Goal: Information Seeking & Learning: Learn about a topic

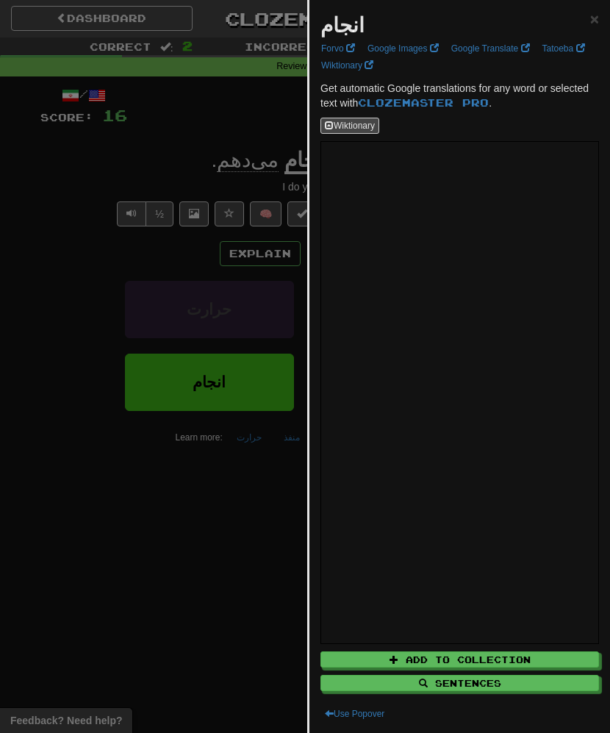
click at [200, 343] on div at bounding box center [305, 366] width 610 height 733
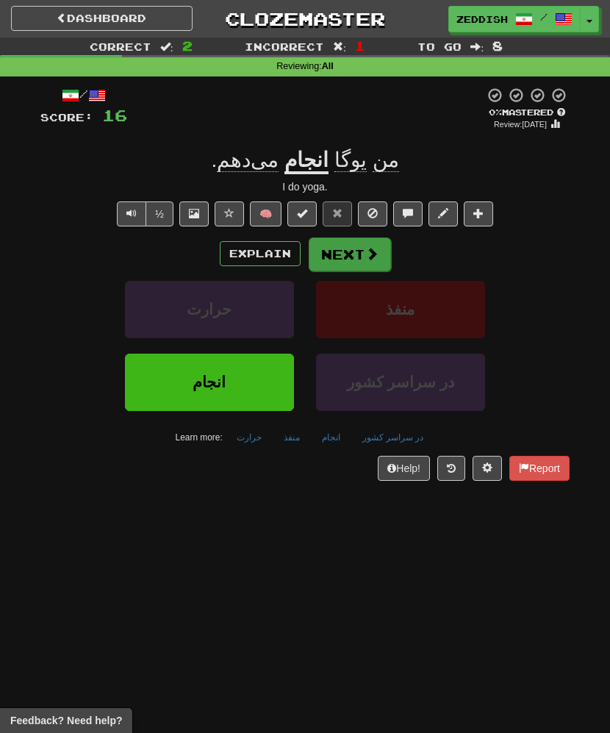
click at [335, 245] on button "Next" at bounding box center [350, 254] width 82 height 34
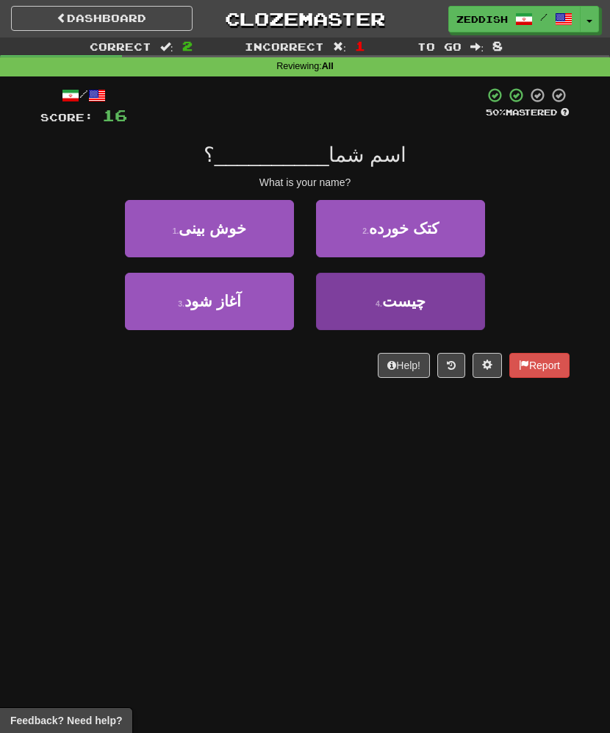
click at [338, 299] on button "4 . چیست" at bounding box center [400, 301] width 169 height 57
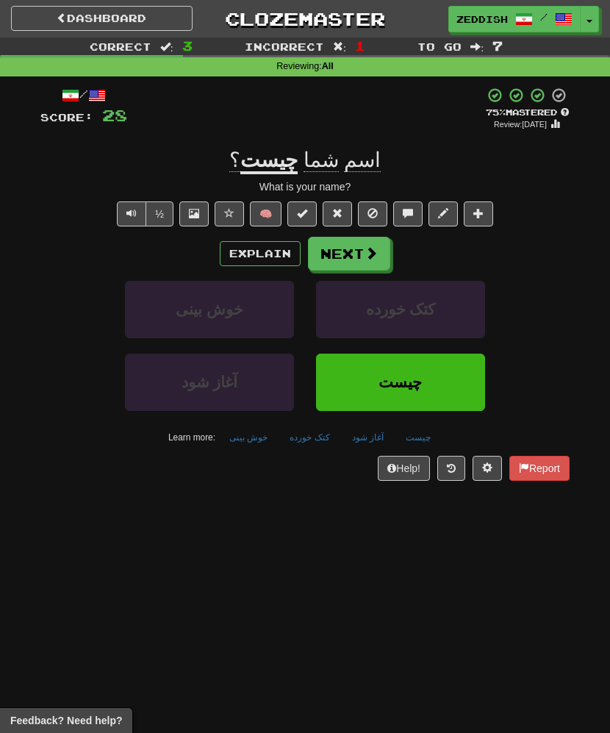
drag, startPoint x: 373, startPoint y: 383, endPoint x: 348, endPoint y: 524, distance: 143.4
click at [348, 525] on div "Dashboard Clozemaster zeddish / Toggle Dropdown Dashboard Leaderboard Activity …" at bounding box center [305, 366] width 610 height 733
click at [356, 254] on button "Next" at bounding box center [350, 254] width 82 height 34
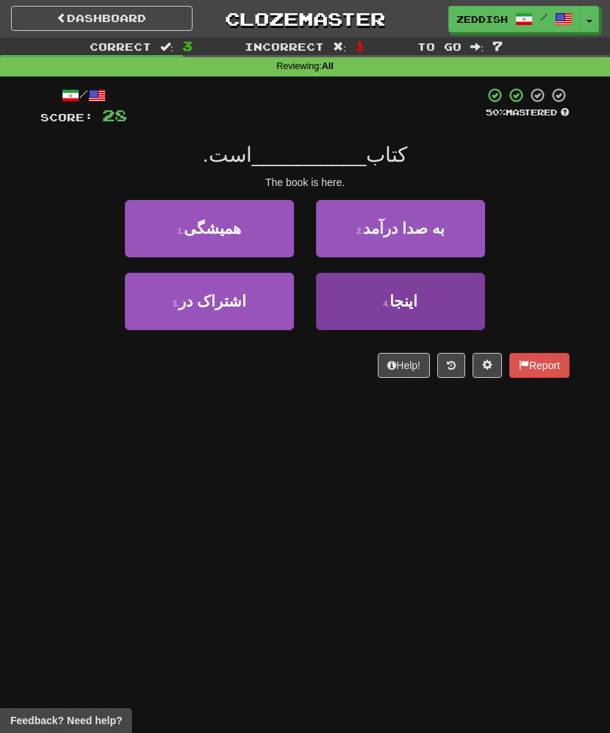
click at [352, 311] on button "4 . اینجا" at bounding box center [400, 301] width 169 height 57
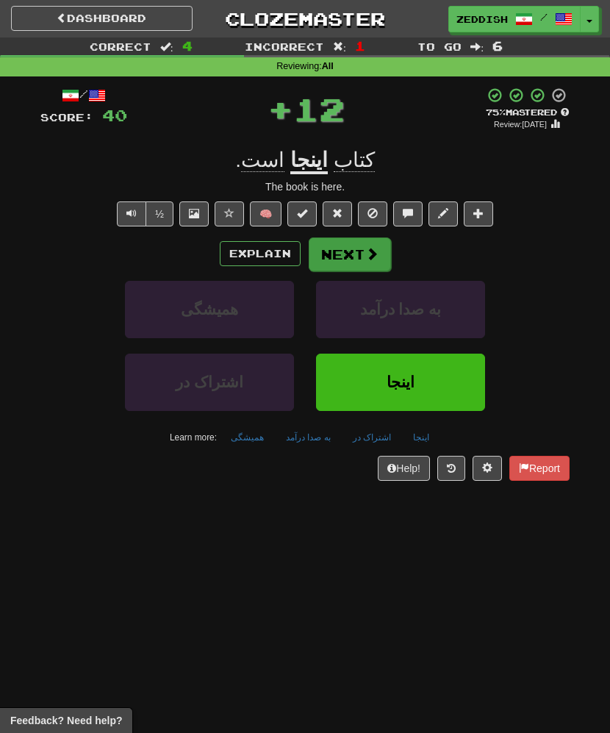
click at [339, 259] on button "Next" at bounding box center [350, 254] width 82 height 34
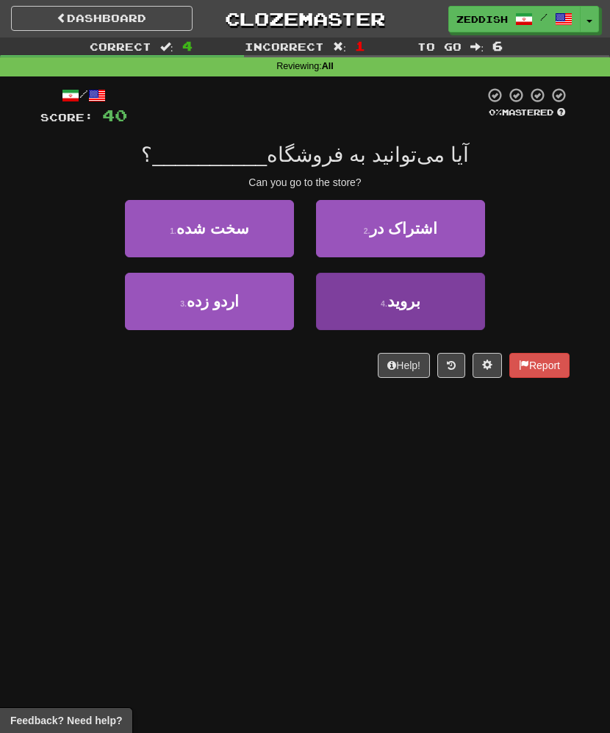
click at [351, 287] on button "4 . بروید" at bounding box center [400, 301] width 169 height 57
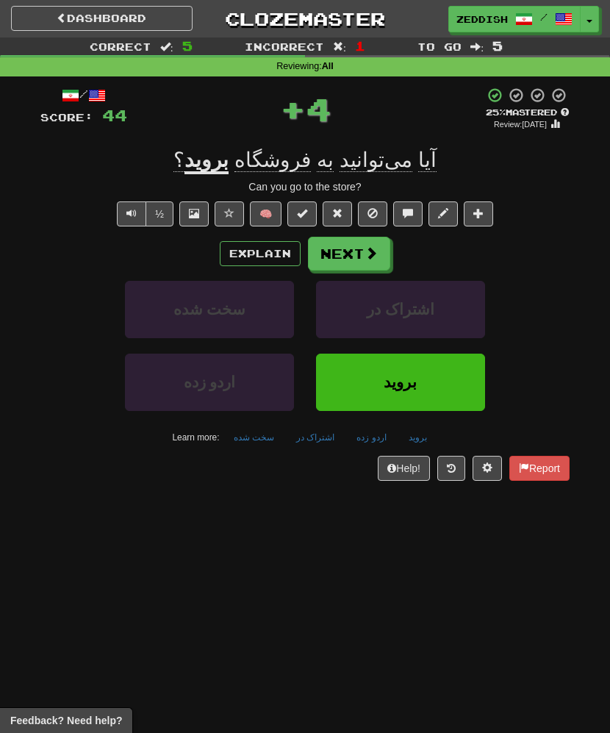
click at [226, 155] on u "بروید" at bounding box center [206, 161] width 44 height 26
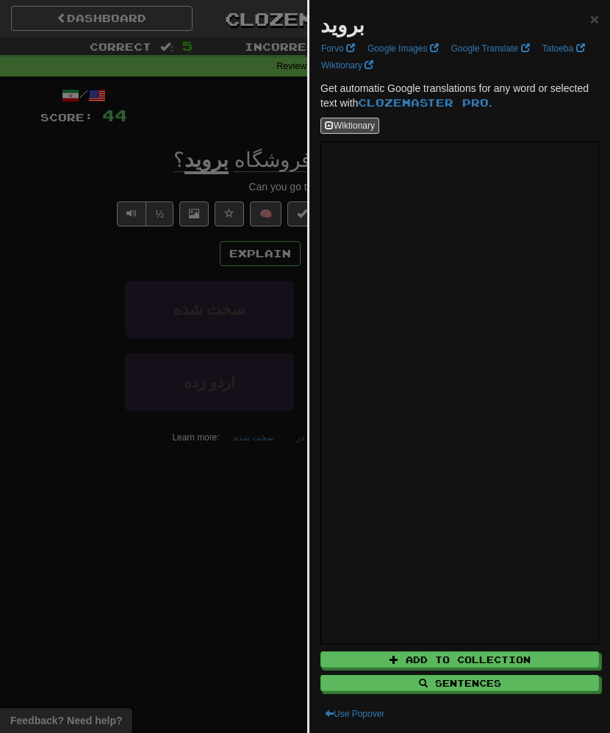
click at [284, 129] on div at bounding box center [305, 366] width 610 height 733
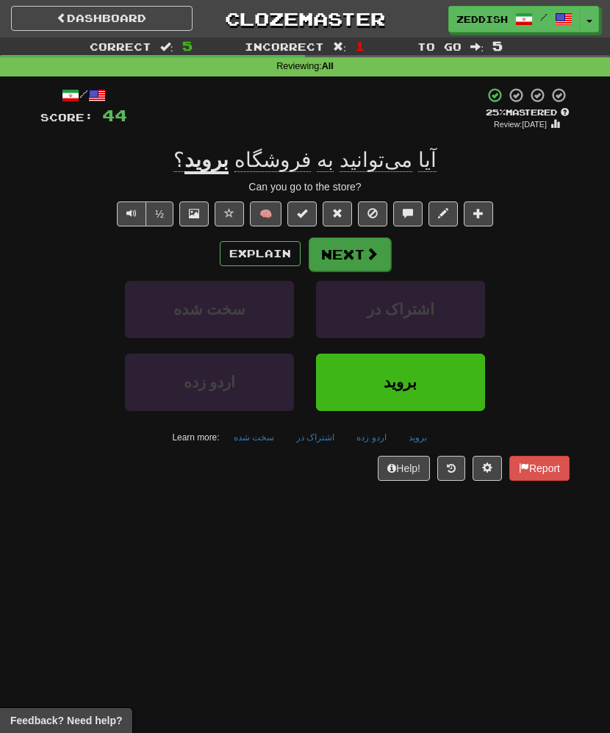
click at [349, 265] on button "Next" at bounding box center [350, 254] width 82 height 34
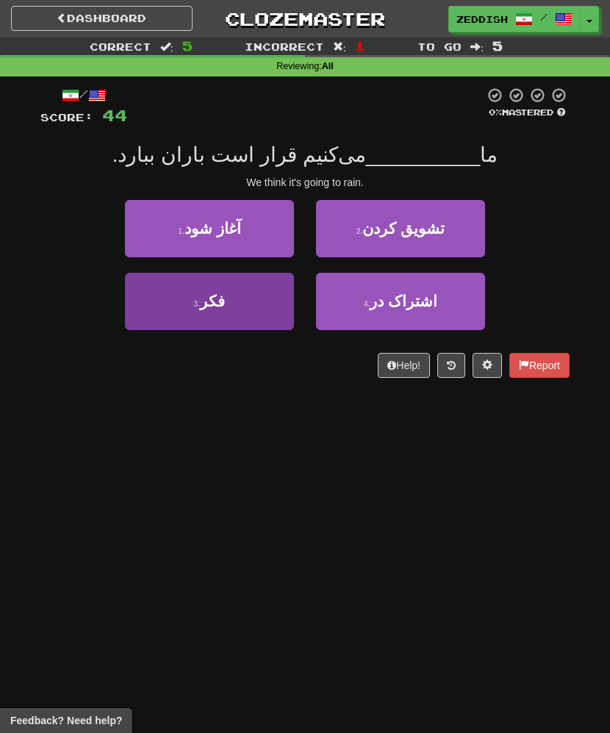
click at [264, 301] on button "3 . فکر" at bounding box center [209, 301] width 169 height 57
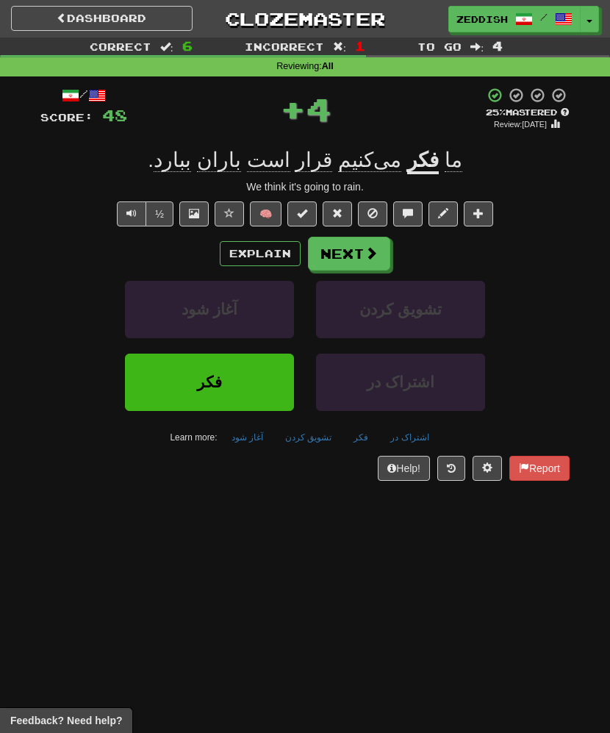
click at [85, 556] on div "Dashboard Clozemaster zeddish / Toggle Dropdown Dashboard Leaderboard Activity …" at bounding box center [305, 366] width 610 height 733
click at [321, 246] on button "Next" at bounding box center [350, 254] width 82 height 34
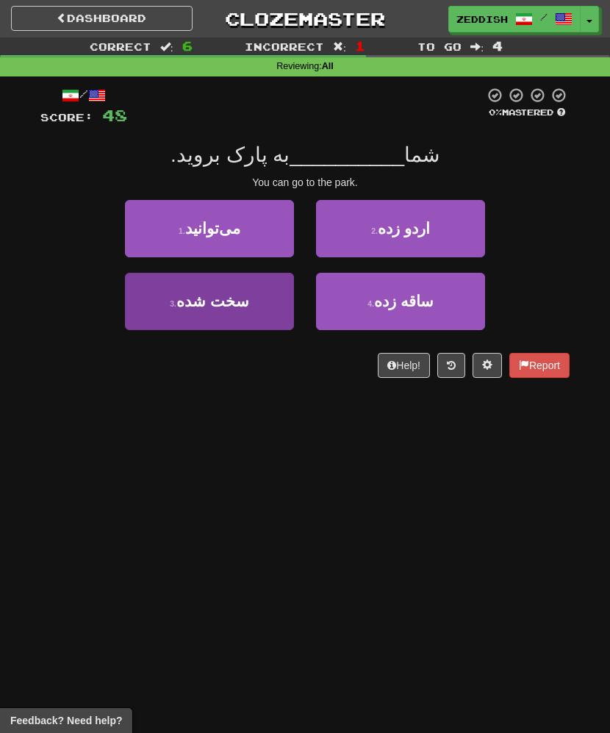
click at [219, 287] on button "3 . سخت شده" at bounding box center [209, 301] width 169 height 57
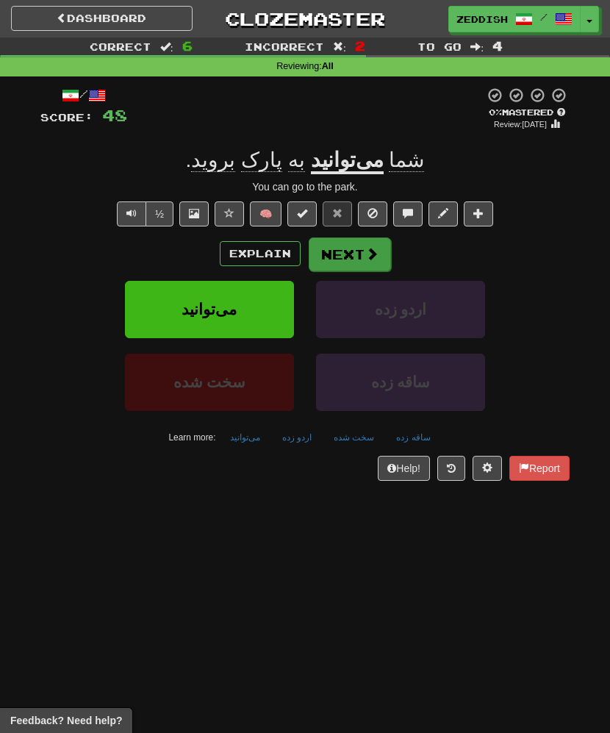
click at [347, 248] on button "Next" at bounding box center [350, 254] width 82 height 34
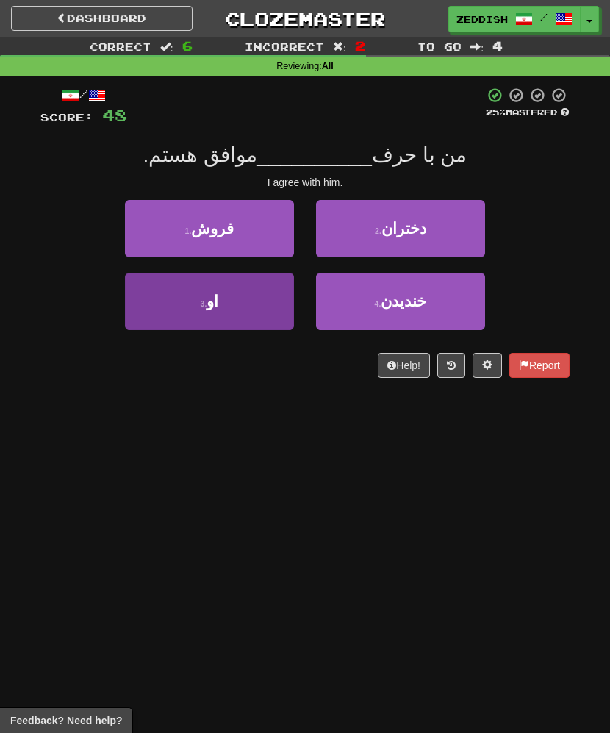
click at [263, 313] on button "3 . او" at bounding box center [209, 301] width 169 height 57
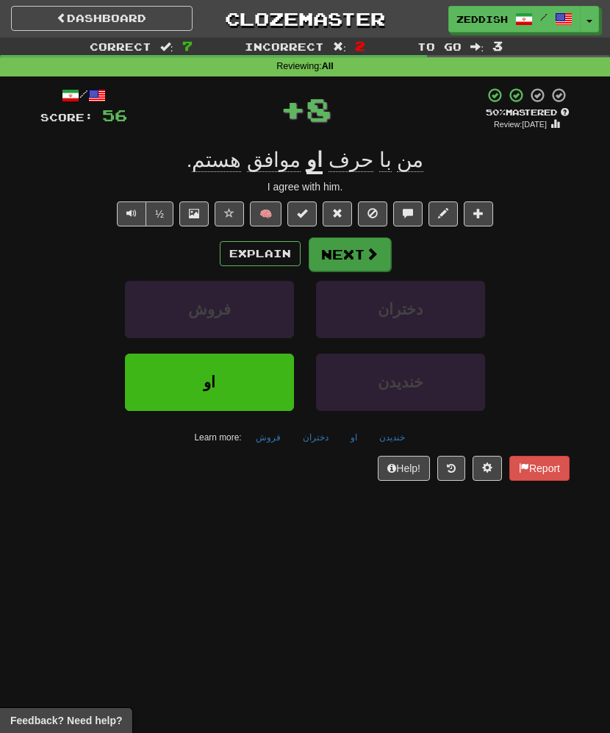
click at [355, 254] on button "Next" at bounding box center [350, 254] width 82 height 34
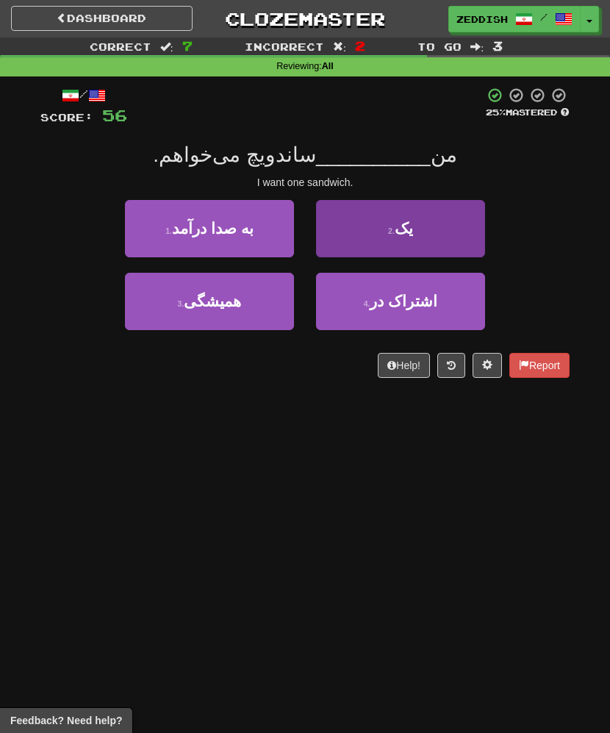
click at [326, 242] on button "2 . یک" at bounding box center [400, 228] width 169 height 57
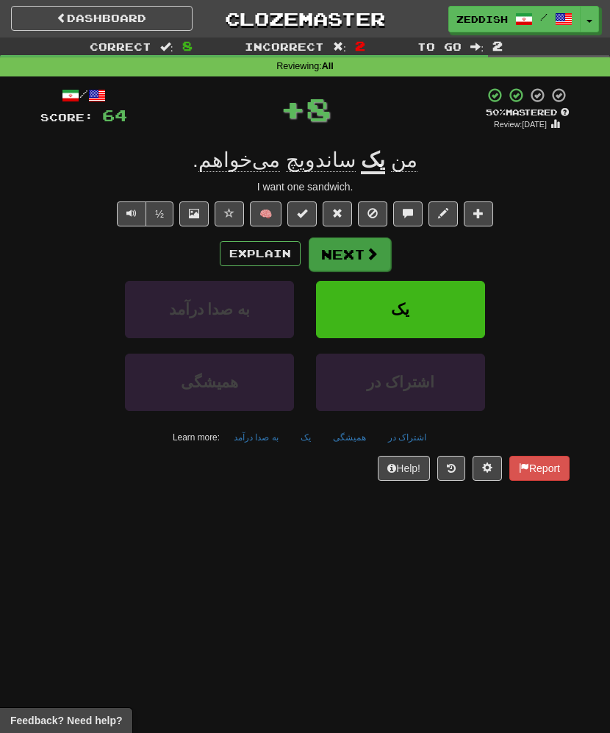
click at [351, 245] on button "Next" at bounding box center [350, 254] width 82 height 34
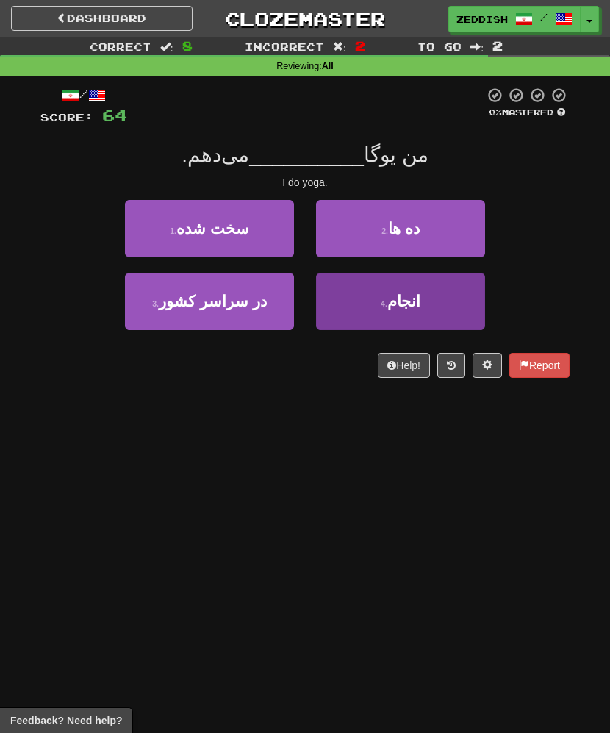
click at [328, 273] on button "4 . انجام" at bounding box center [400, 301] width 169 height 57
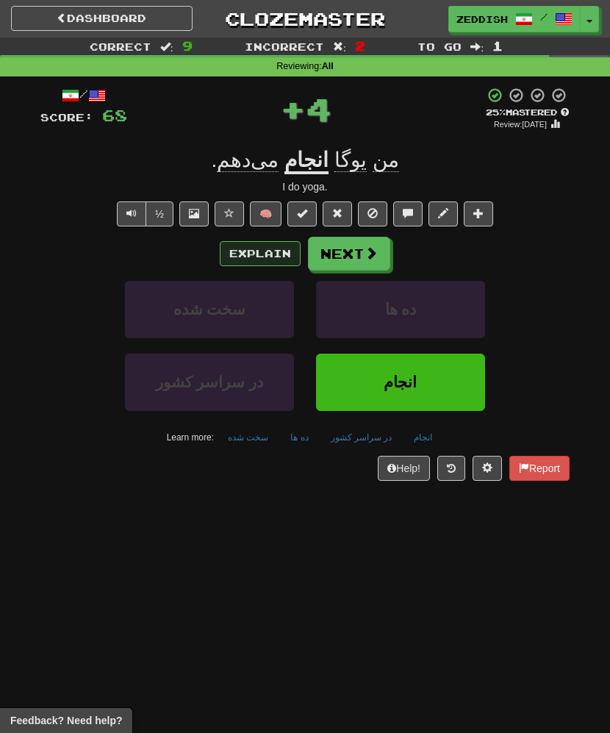
click at [264, 254] on button "Explain" at bounding box center [260, 253] width 81 height 25
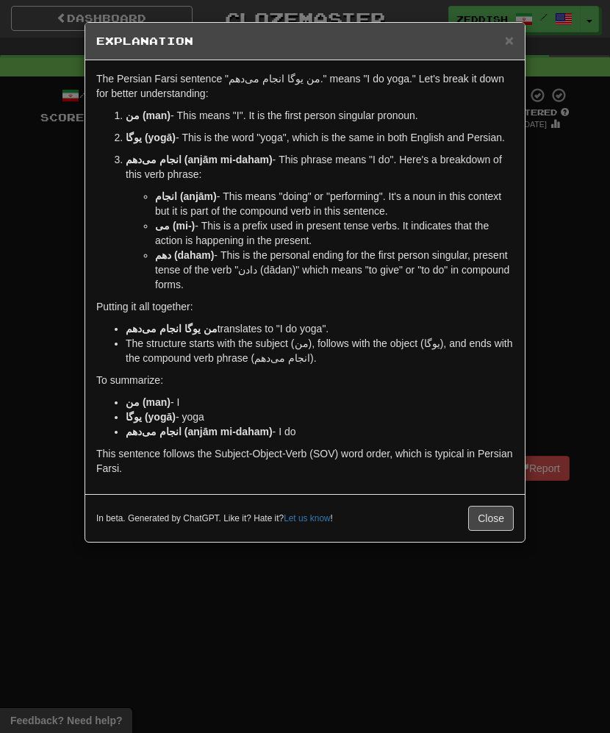
drag, startPoint x: 316, startPoint y: 329, endPoint x: 113, endPoint y: 329, distance: 202.8
click at [112, 329] on ul "من یوگا انجام می‌دهم translates to "I do yoga". The structure starts with the s…" at bounding box center [304, 343] width 417 height 44
click at [113, 329] on ul "من یوگا انجام می‌دهم translates to "I do yoga". The structure starts with the s…" at bounding box center [304, 343] width 417 height 44
drag, startPoint x: 195, startPoint y: 329, endPoint x: 157, endPoint y: 330, distance: 39.0
click at [155, 331] on li "من یوگا انجام می‌دهم translates to "I do yoga"." at bounding box center [320, 328] width 388 height 15
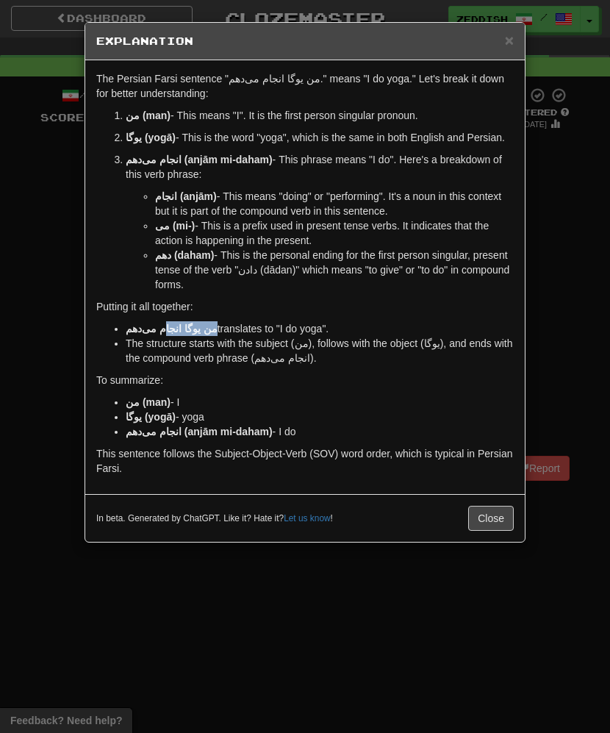
click at [157, 330] on strong "من یوگا انجام می‌دهم" at bounding box center [172, 329] width 92 height 12
click at [173, 329] on strong "من یوگا انجام می‌دهم" at bounding box center [172, 329] width 92 height 12
drag, startPoint x: 167, startPoint y: 329, endPoint x: 126, endPoint y: 330, distance: 41.2
click at [126, 330] on strong "من یوگا انجام می‌دهم" at bounding box center [172, 329] width 92 height 12
copy strong "انجام می‌دهم"
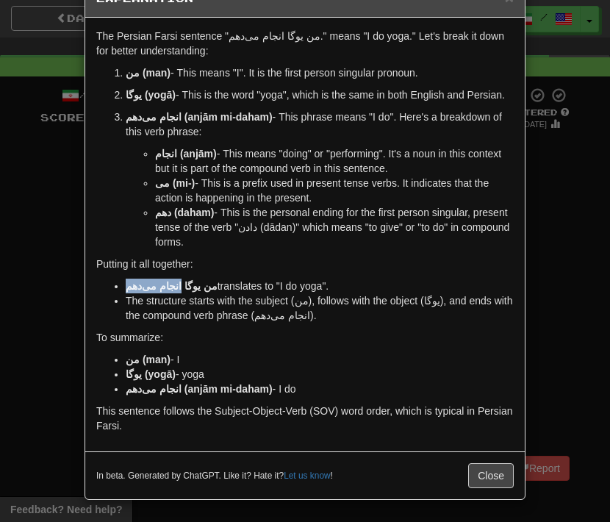
scroll to position [43, 0]
click at [476, 471] on button "Close" at bounding box center [491, 475] width 46 height 25
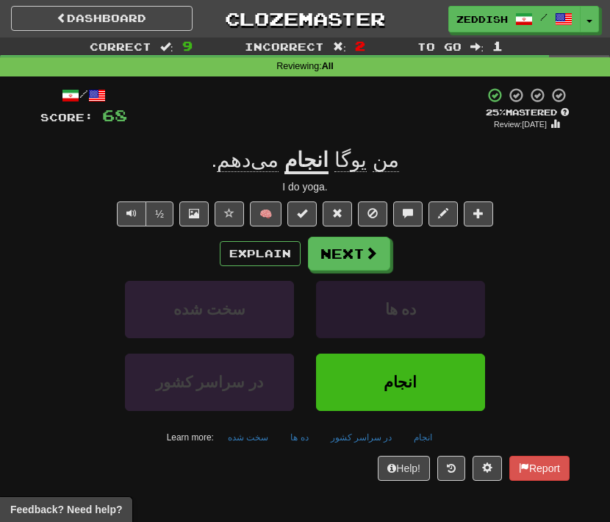
drag, startPoint x: 390, startPoint y: 373, endPoint x: 387, endPoint y: 301, distance: 72.1
click at [387, 301] on div "سخت شده ده ها در سراسر کشور انجام Learn more: سخت شده ده ها در سراسر کشور انجام" at bounding box center [304, 365] width 551 height 168
click at [361, 259] on button "Next" at bounding box center [350, 254] width 82 height 34
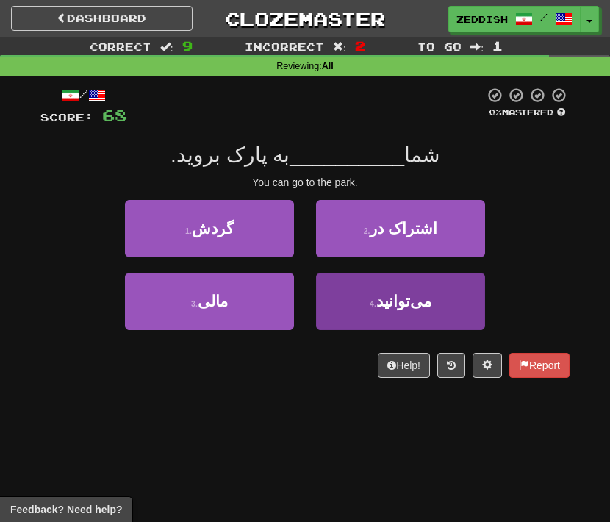
click at [380, 282] on button "4 . می‌توانید" at bounding box center [400, 301] width 169 height 57
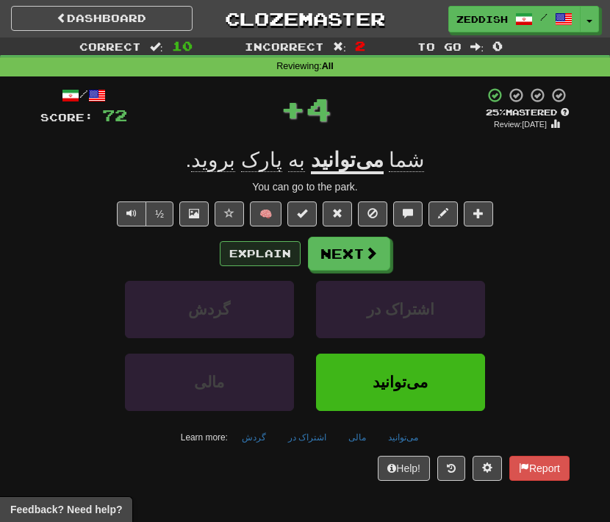
click at [265, 243] on button "Explain" at bounding box center [260, 253] width 81 height 25
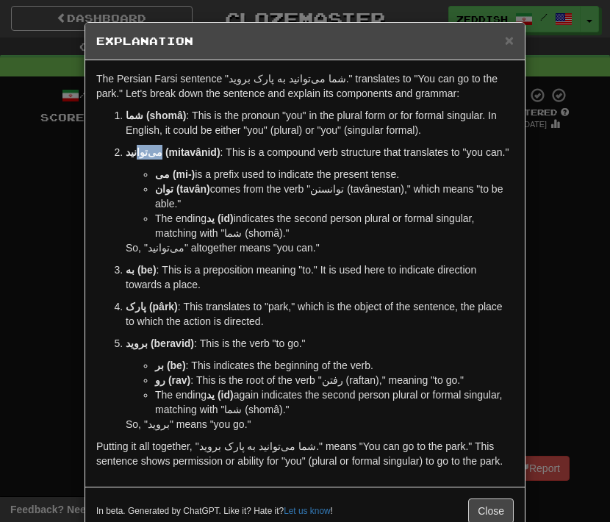
drag, startPoint x: 155, startPoint y: 154, endPoint x: 131, endPoint y: 152, distance: 24.4
click at [133, 152] on strong "می‌توانید (mitavânid)" at bounding box center [173, 152] width 95 height 12
click at [131, 152] on strong "می‌توانید (mitavânid)" at bounding box center [173, 152] width 95 height 12
drag, startPoint x: 155, startPoint y: 153, endPoint x: 126, endPoint y: 152, distance: 28.7
click at [126, 152] on strong "می‌توانید (mitavânid)" at bounding box center [173, 152] width 95 height 12
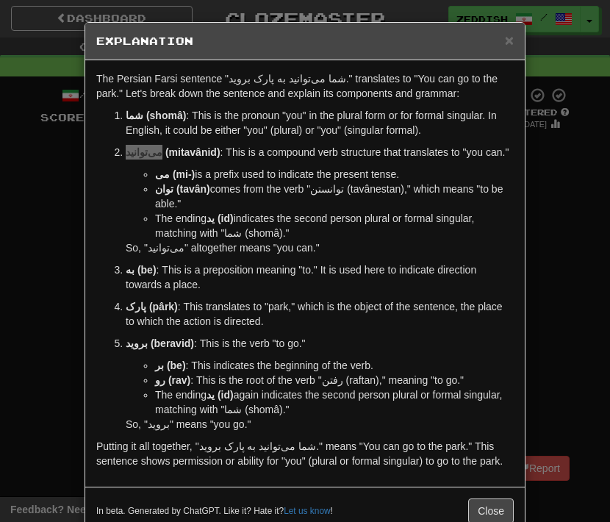
click at [152, 154] on strong "می‌توانید (mitavânid)" at bounding box center [173, 152] width 95 height 12
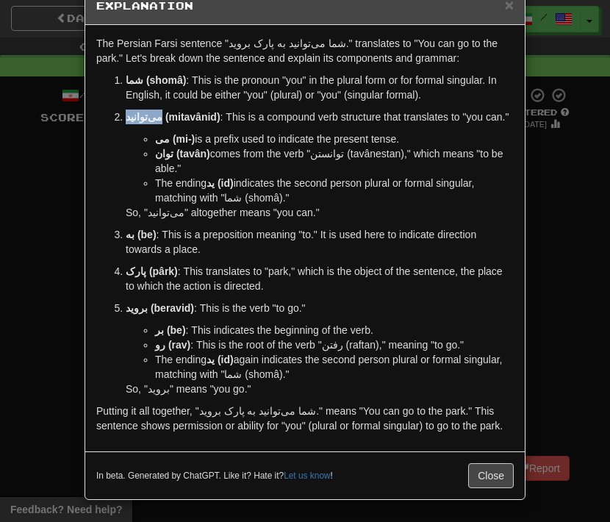
scroll to position [35, 0]
copy strong "می‌توانید"
click at [477, 470] on button "Close" at bounding box center [491, 475] width 46 height 25
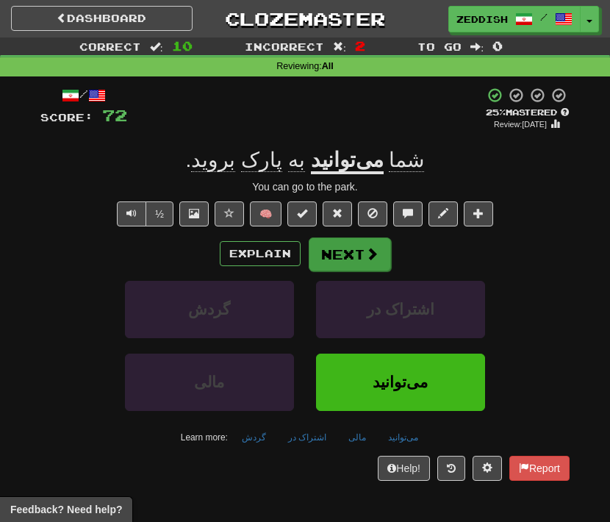
click at [340, 259] on button "Next" at bounding box center [350, 254] width 82 height 34
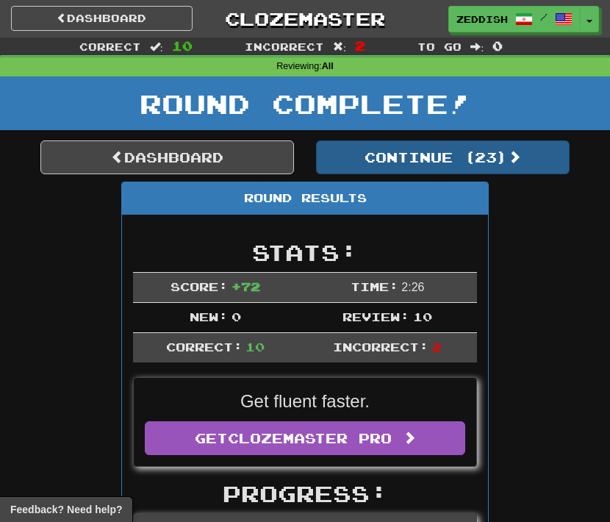
click at [384, 144] on button "Continue ( 23 )" at bounding box center [443, 157] width 254 height 34
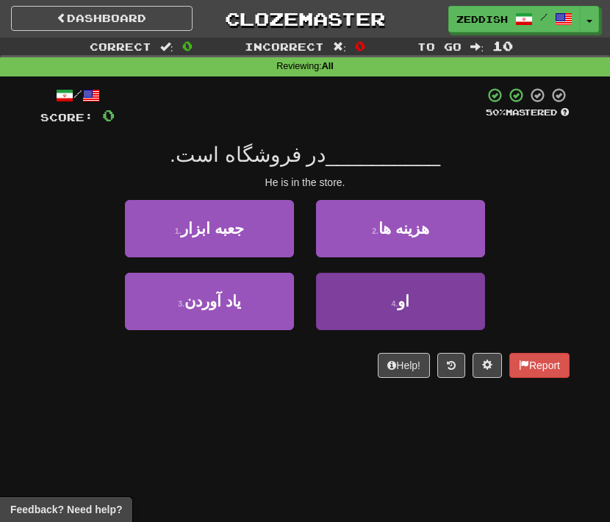
click at [364, 288] on button "4 . او" at bounding box center [400, 301] width 169 height 57
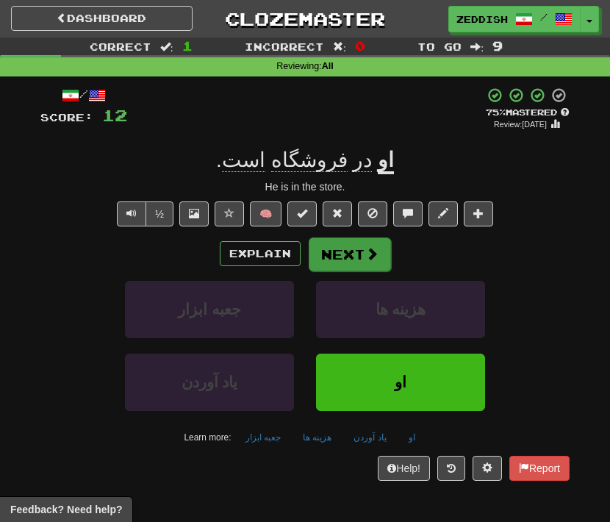
click at [336, 254] on button "Next" at bounding box center [350, 254] width 82 height 34
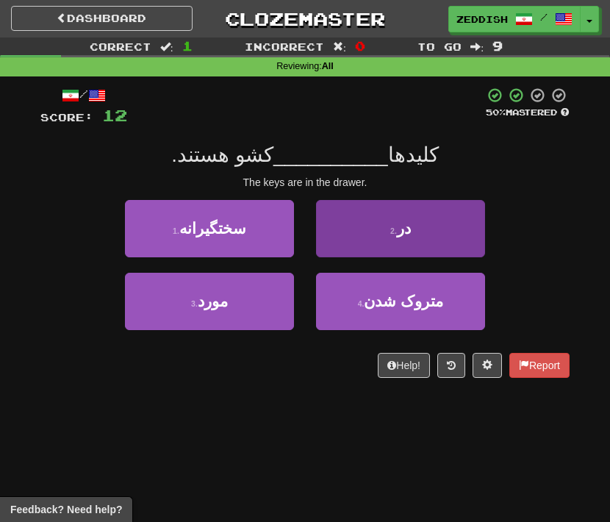
click at [326, 241] on button "2 . در" at bounding box center [400, 228] width 169 height 57
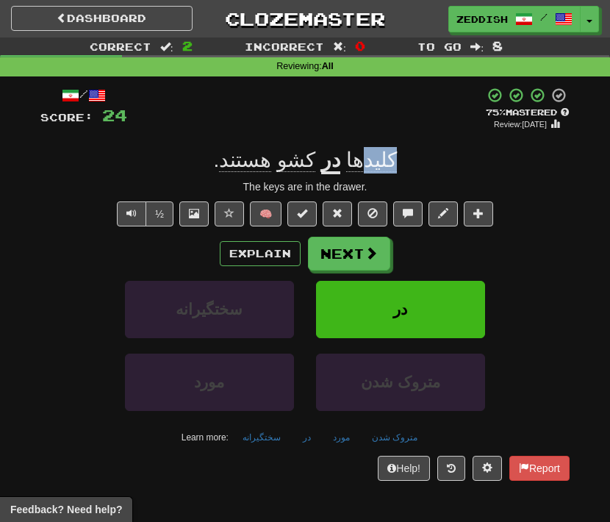
drag, startPoint x: 387, startPoint y: 154, endPoint x: 351, endPoint y: 156, distance: 36.8
click at [351, 156] on div "کلیدها در کشو هستند ." at bounding box center [304, 160] width 529 height 26
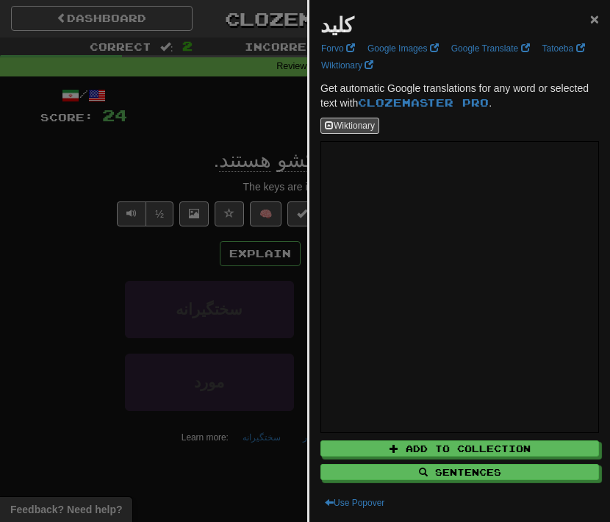
click at [590, 18] on span "×" at bounding box center [594, 18] width 9 height 17
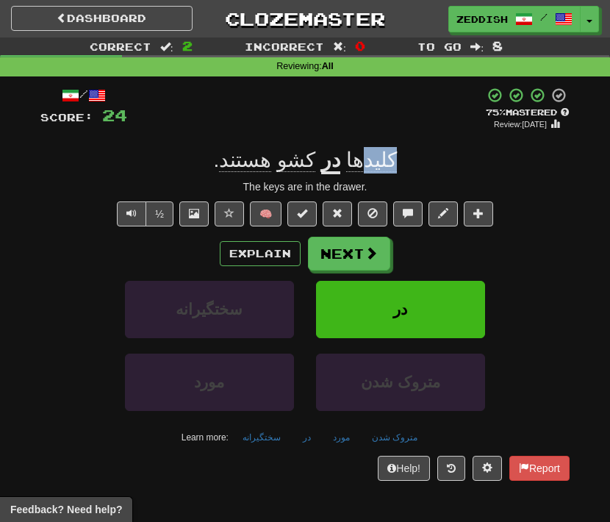
drag, startPoint x: 394, startPoint y: 156, endPoint x: 351, endPoint y: 159, distance: 42.7
click at [351, 159] on div "کلیدها در کشو هستند ." at bounding box center [304, 160] width 529 height 26
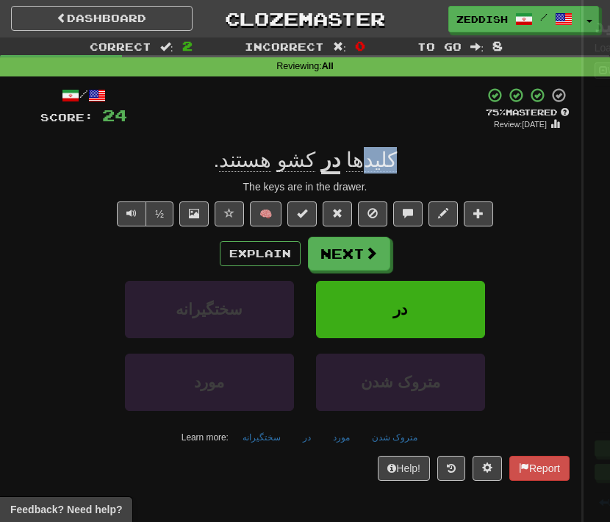
copy span "کلید"
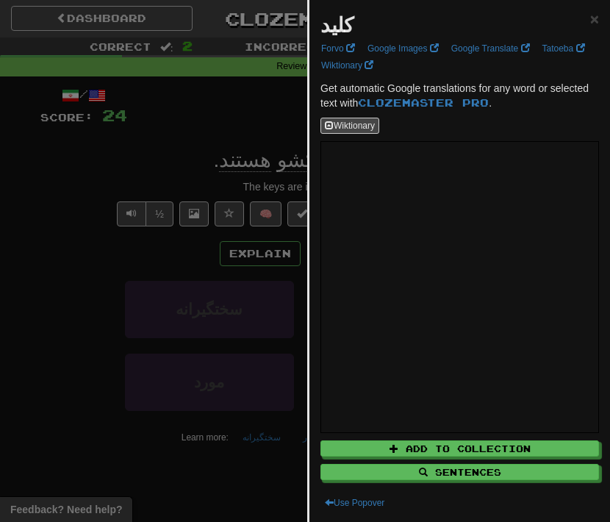
scroll to position [0, 0]
click at [114, 273] on div at bounding box center [305, 261] width 610 height 522
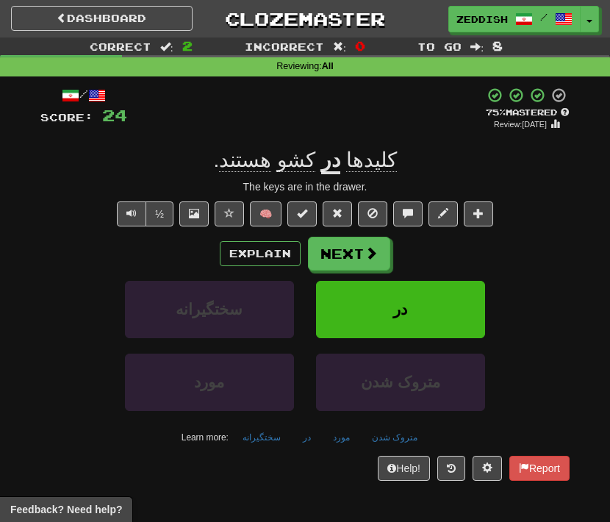
click at [304, 160] on span "کشو" at bounding box center [296, 160] width 38 height 24
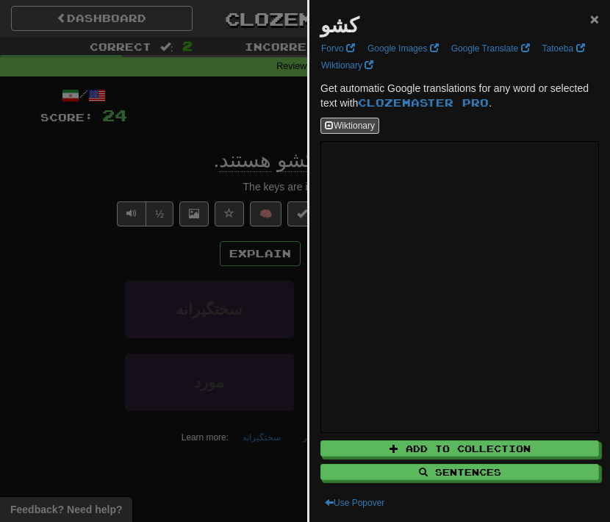
click at [592, 21] on span "×" at bounding box center [594, 18] width 9 height 17
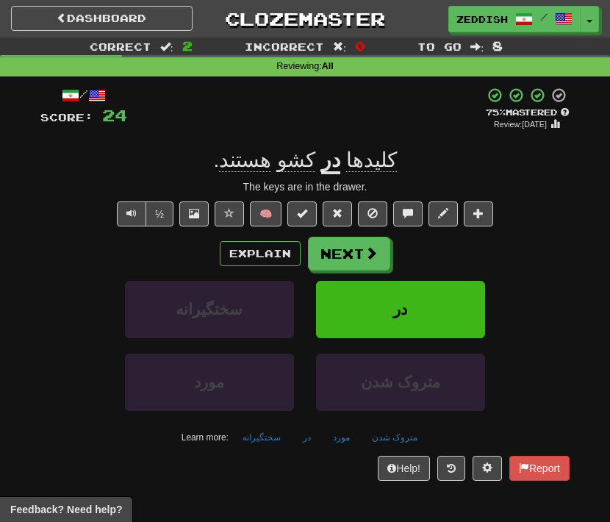
click at [195, 166] on div "کلیدها در کشو هستند ." at bounding box center [304, 160] width 529 height 26
click at [358, 252] on button "Next" at bounding box center [350, 254] width 82 height 34
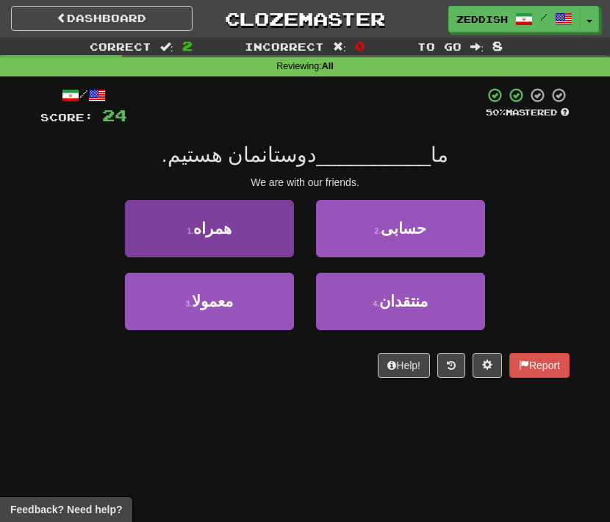
click at [237, 240] on button "1 . همراه" at bounding box center [209, 228] width 169 height 57
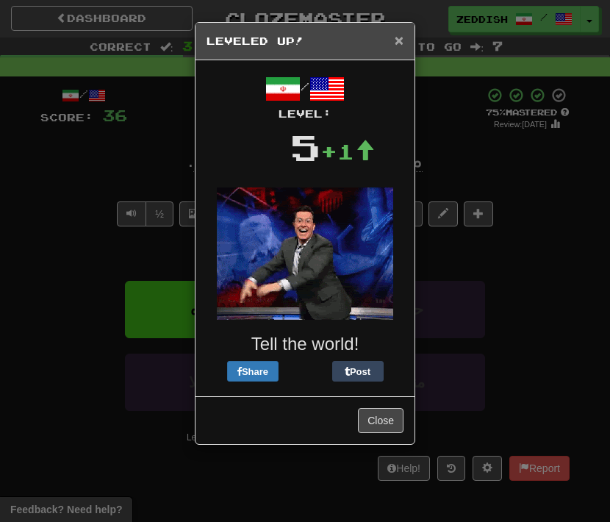
click at [400, 40] on span "×" at bounding box center [399, 40] width 9 height 17
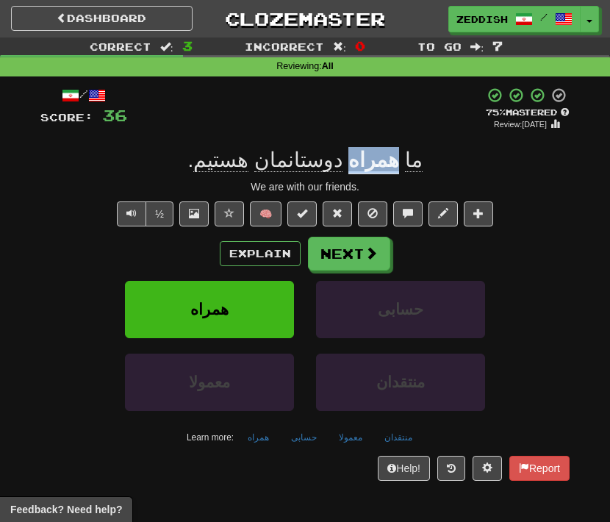
drag, startPoint x: 373, startPoint y: 158, endPoint x: 337, endPoint y: 158, distance: 36.7
click at [348, 158] on u "همراه" at bounding box center [373, 161] width 51 height 26
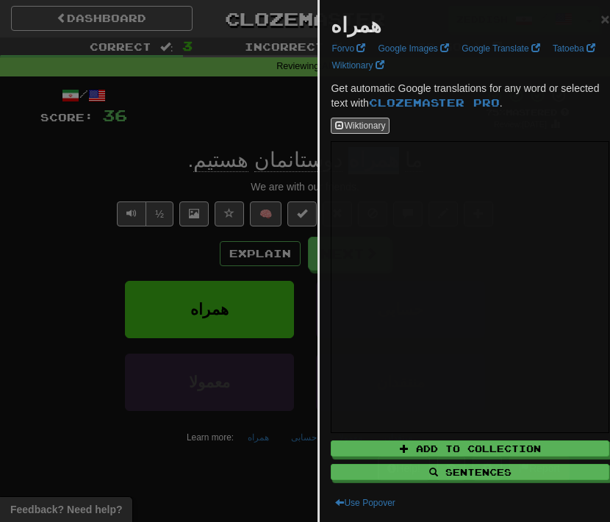
copy div "همراه"
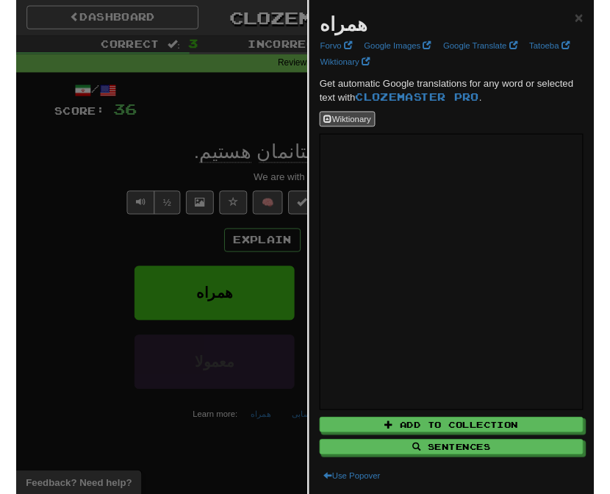
scroll to position [-1, 0]
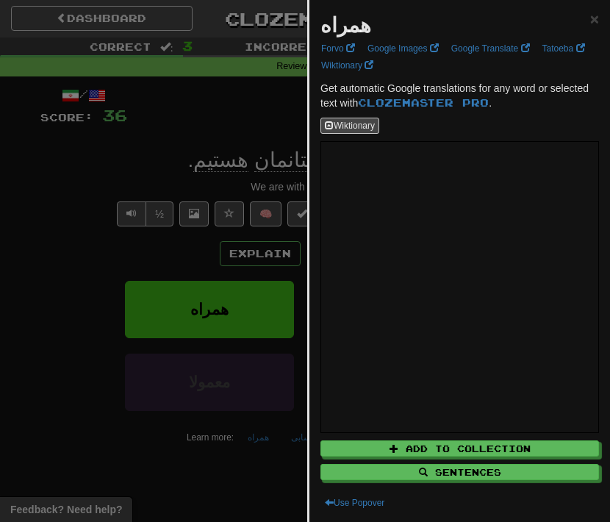
click at [200, 165] on div at bounding box center [305, 261] width 610 height 522
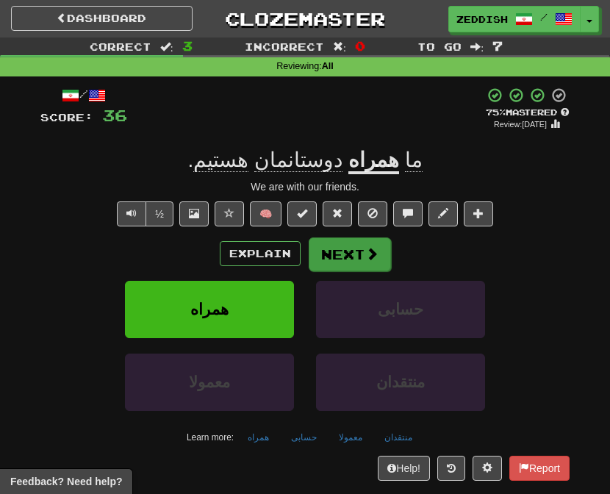
click at [338, 250] on button "Next" at bounding box center [350, 254] width 82 height 34
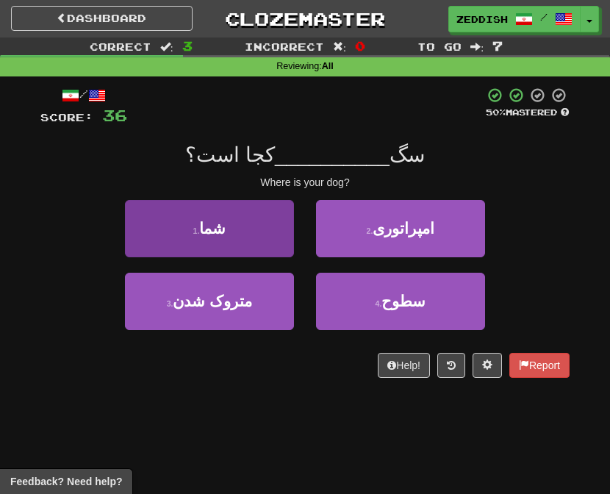
click at [232, 222] on button "1 . شما" at bounding box center [209, 228] width 169 height 57
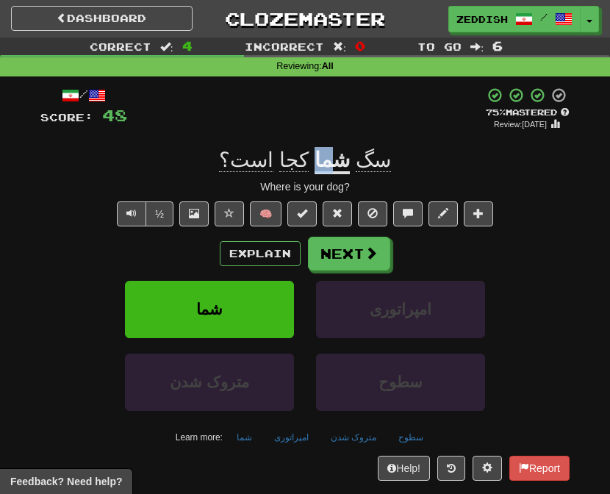
drag, startPoint x: 326, startPoint y: 157, endPoint x: 311, endPoint y: 157, distance: 15.5
click at [315, 157] on u "شما" at bounding box center [332, 161] width 35 height 26
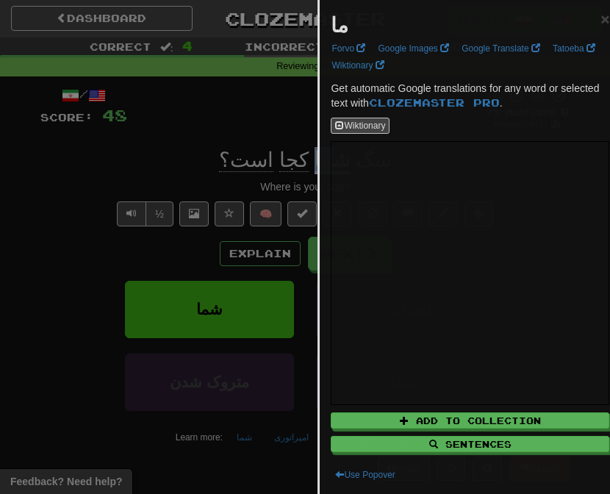
copy u "ما"
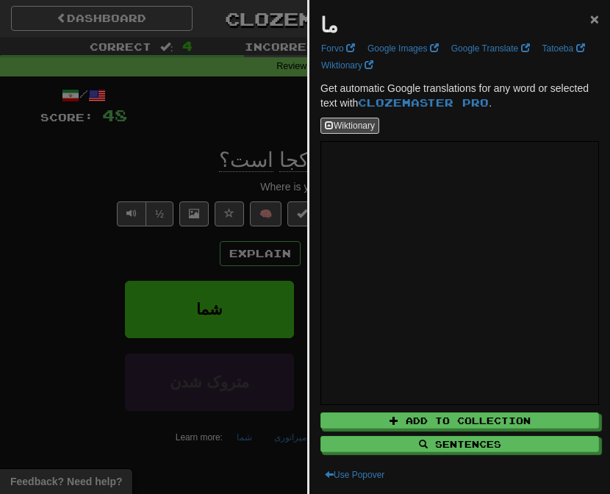
click at [598, 24] on span "×" at bounding box center [594, 18] width 9 height 17
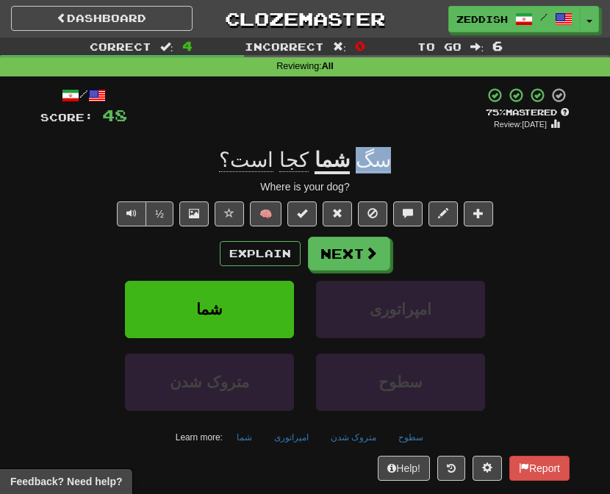
drag, startPoint x: 380, startPoint y: 162, endPoint x: 344, endPoint y: 162, distance: 36.0
click at [344, 162] on div "سگ شما کجا است؟" at bounding box center [304, 160] width 529 height 26
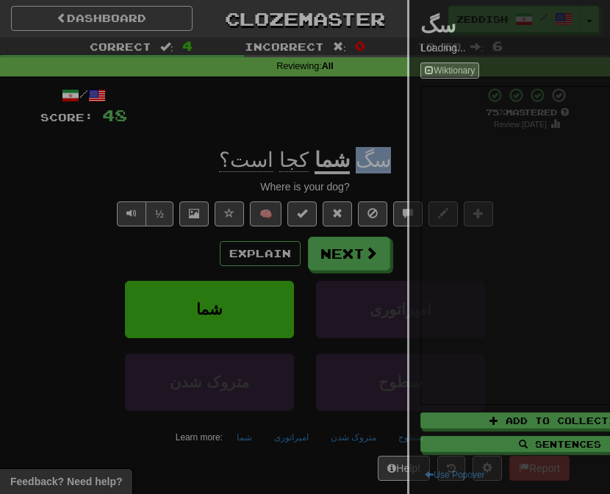
copy span "سگ"
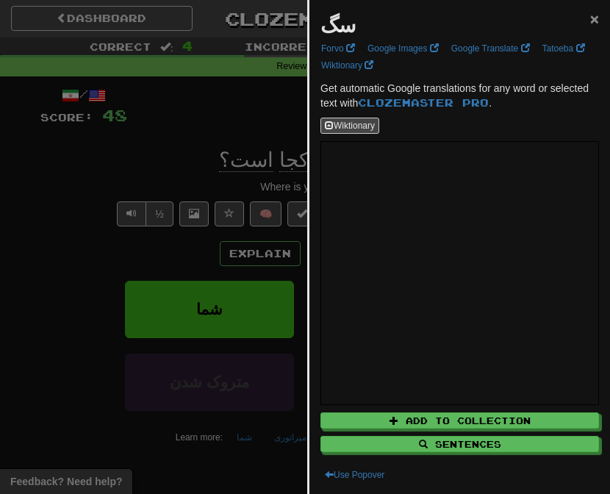
click at [590, 24] on span "×" at bounding box center [594, 18] width 9 height 17
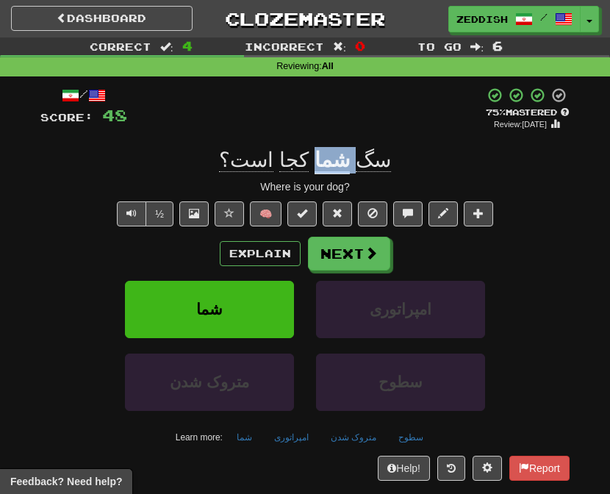
drag, startPoint x: 340, startPoint y: 159, endPoint x: 309, endPoint y: 161, distance: 30.2
click at [309, 161] on div "سگ شما کجا است؟" at bounding box center [304, 160] width 529 height 26
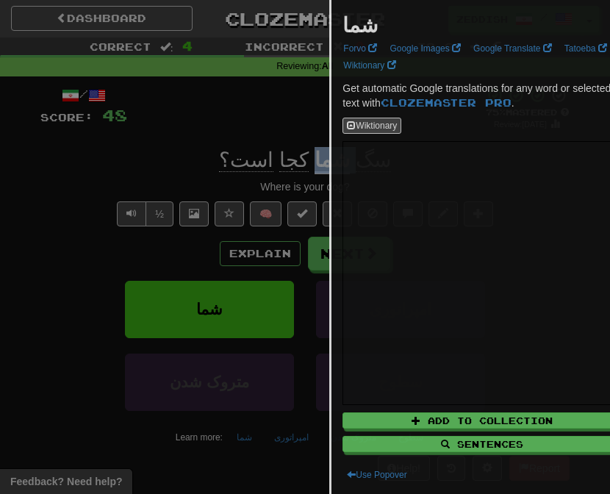
copy div "سگ شما"
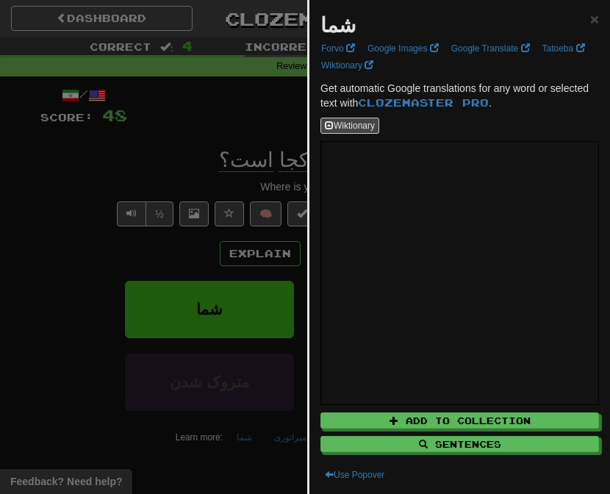
click at [83, 178] on div at bounding box center [305, 247] width 610 height 494
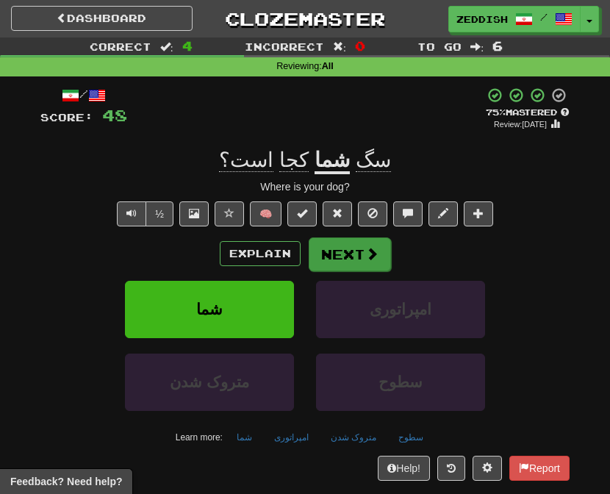
click at [323, 246] on button "Next" at bounding box center [350, 254] width 82 height 34
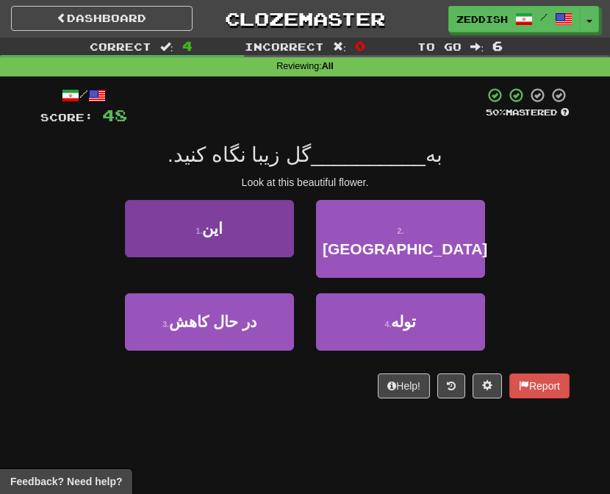
click at [227, 224] on button "1 . این" at bounding box center [209, 228] width 169 height 57
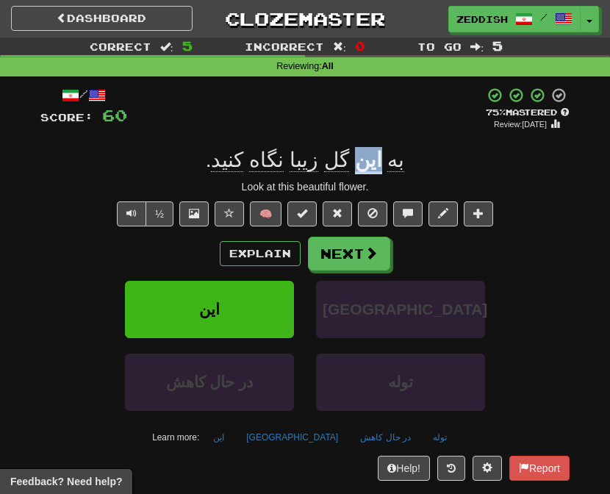
drag, startPoint x: 370, startPoint y: 164, endPoint x: 348, endPoint y: 163, distance: 22.8
click at [348, 163] on div "به این گل زیبا نگاه کنید ." at bounding box center [304, 160] width 529 height 26
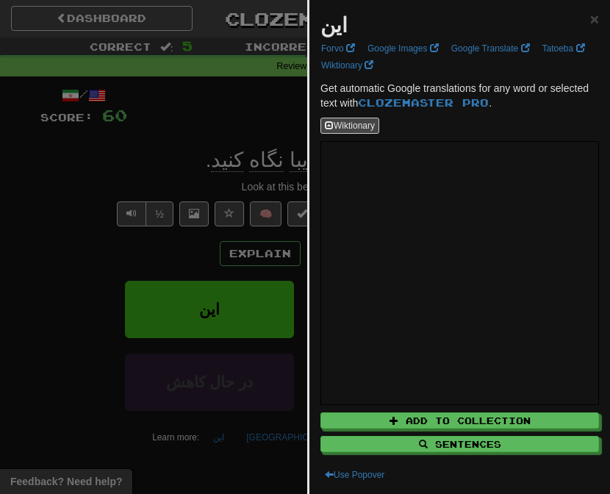
copy div "این"
click at [592, 26] on span "×" at bounding box center [594, 18] width 9 height 17
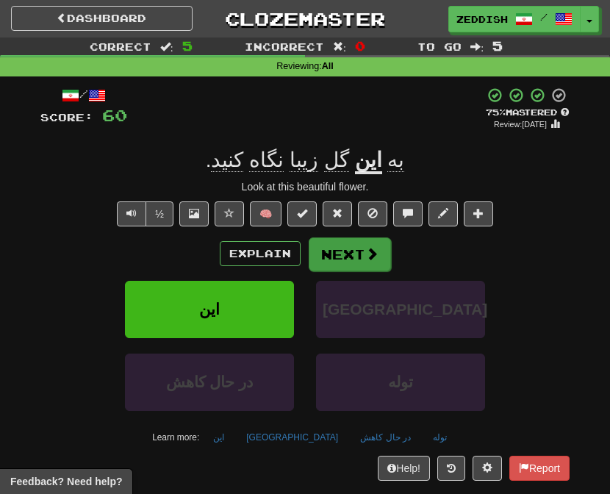
click at [342, 243] on button "Next" at bounding box center [350, 254] width 82 height 34
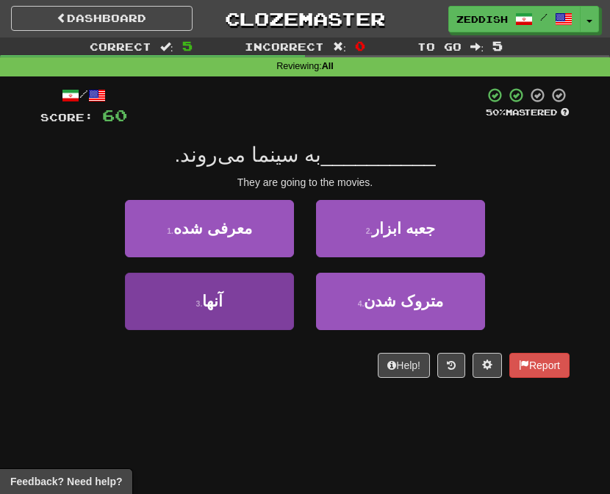
click at [209, 293] on span "آنها" at bounding box center [212, 301] width 21 height 17
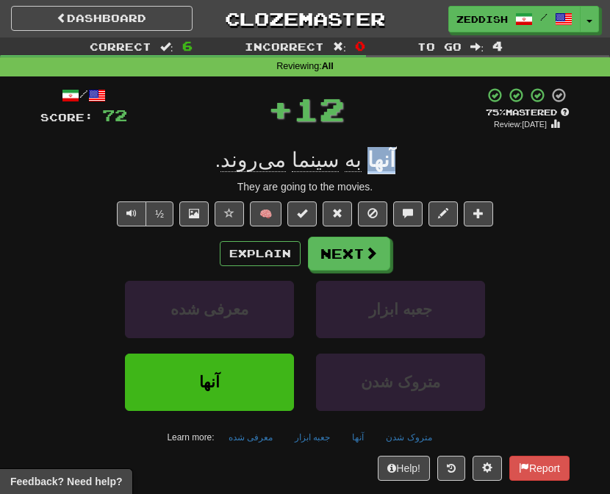
drag, startPoint x: 381, startPoint y: 151, endPoint x: 354, endPoint y: 162, distance: 29.3
click at [354, 162] on div "آنها به سینما می‌روند ." at bounding box center [304, 160] width 529 height 26
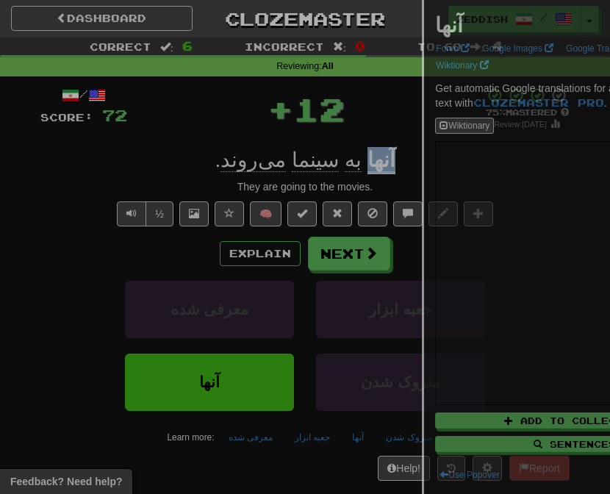
copy u "آنها"
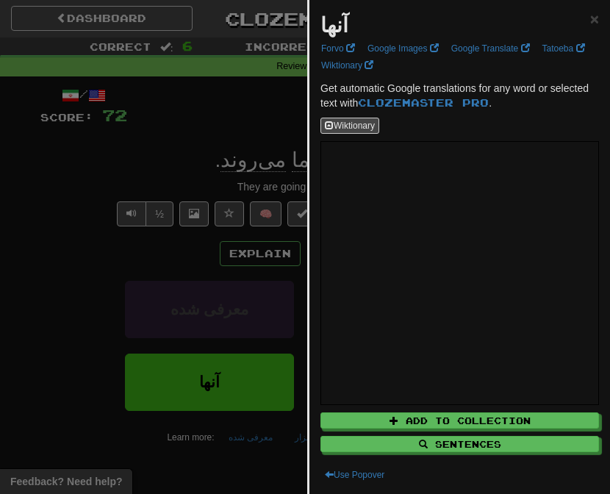
click at [2, 301] on div at bounding box center [305, 247] width 610 height 494
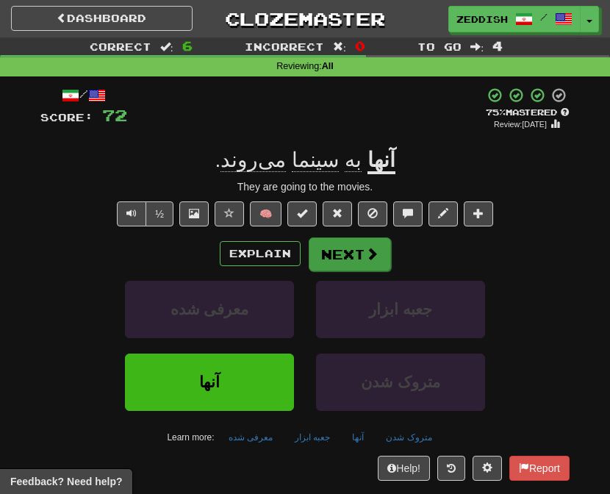
click at [334, 253] on button "Next" at bounding box center [350, 254] width 82 height 34
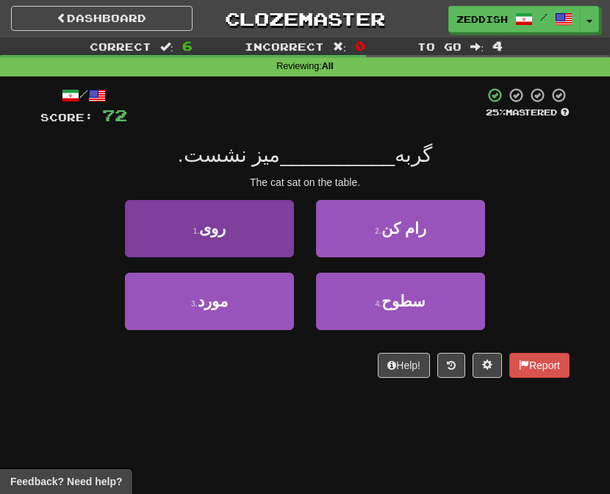
click at [225, 236] on span "روی" at bounding box center [212, 228] width 26 height 17
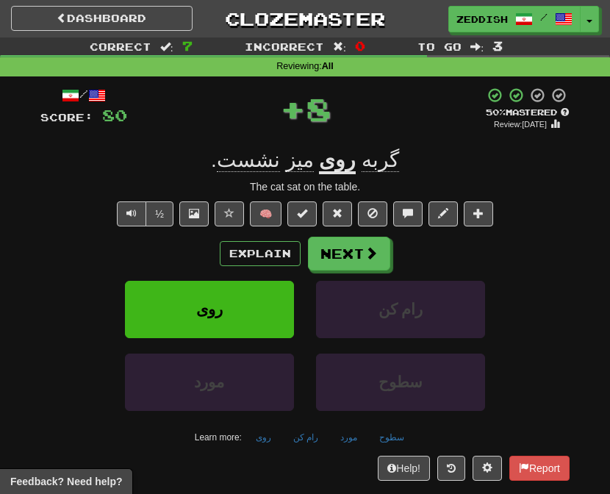
click at [329, 168] on u "روی" at bounding box center [337, 161] width 37 height 26
